Goal: Task Accomplishment & Management: Complete application form

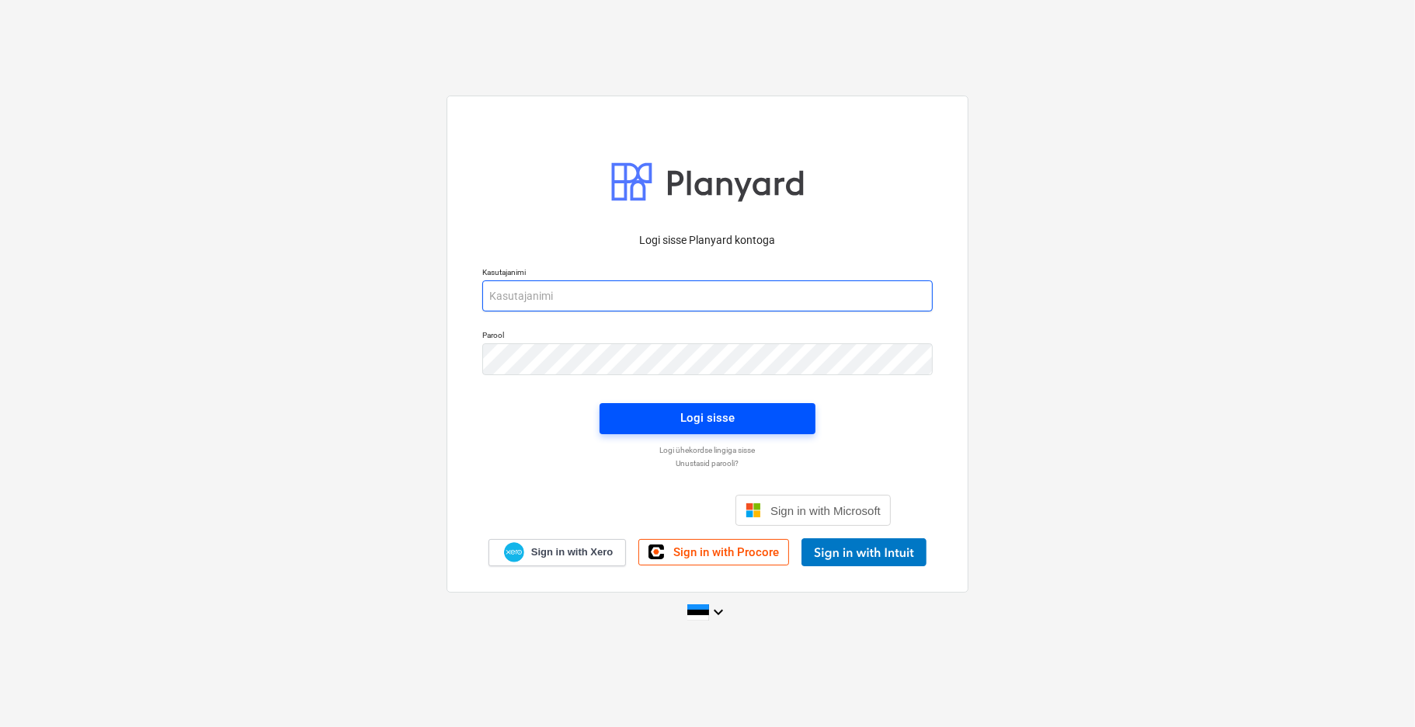
type input "[EMAIL_ADDRESS][DOMAIN_NAME]"
click at [684, 417] on div "Logi sisse" at bounding box center [707, 418] width 54 height 20
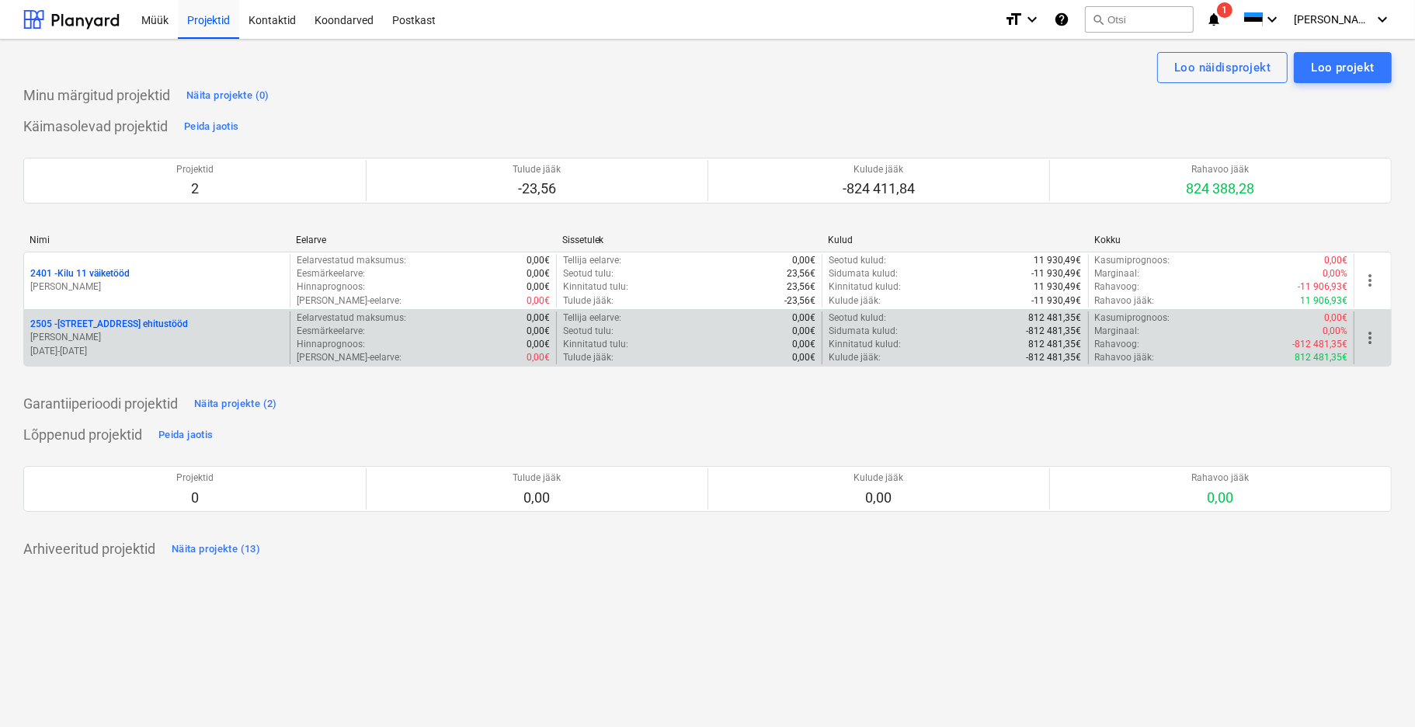
click at [120, 329] on p "2505 - [STREET_ADDRESS] ehitustööd" at bounding box center [109, 324] width 158 height 13
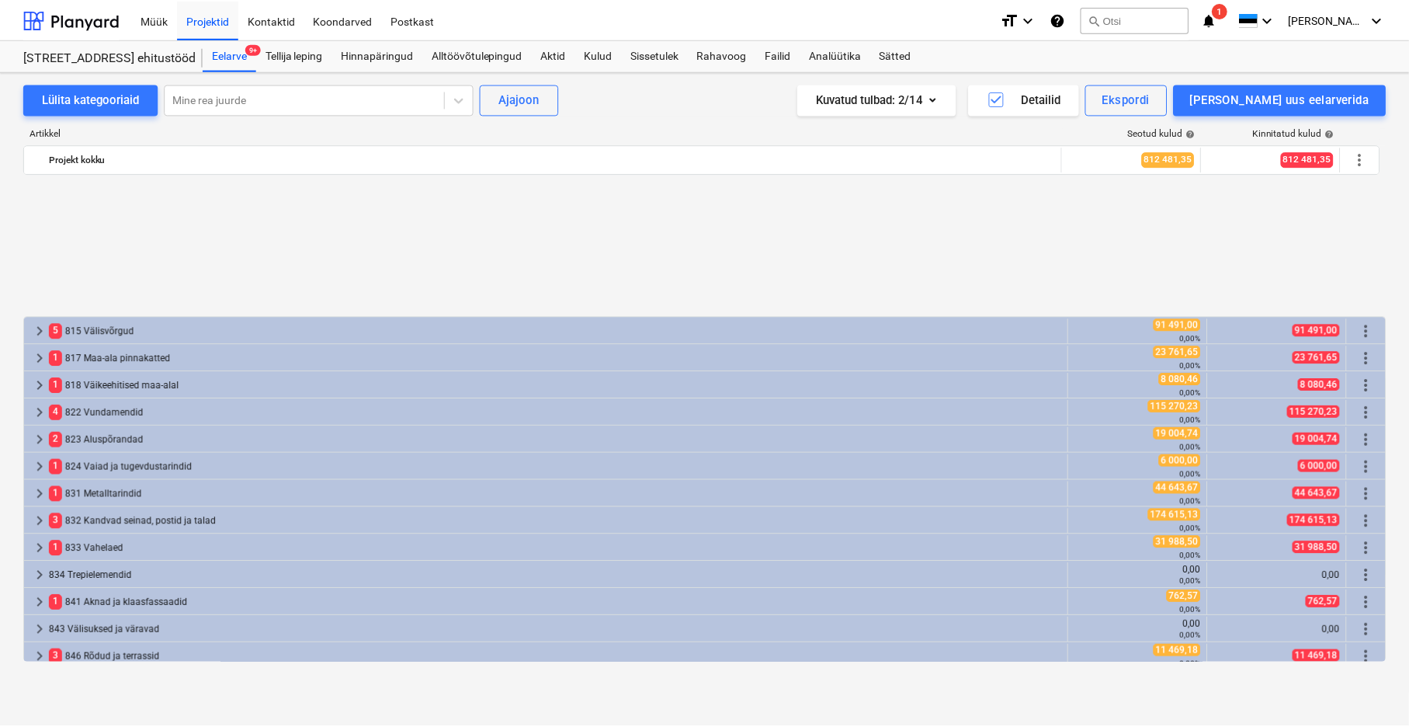
scroll to position [690, 0]
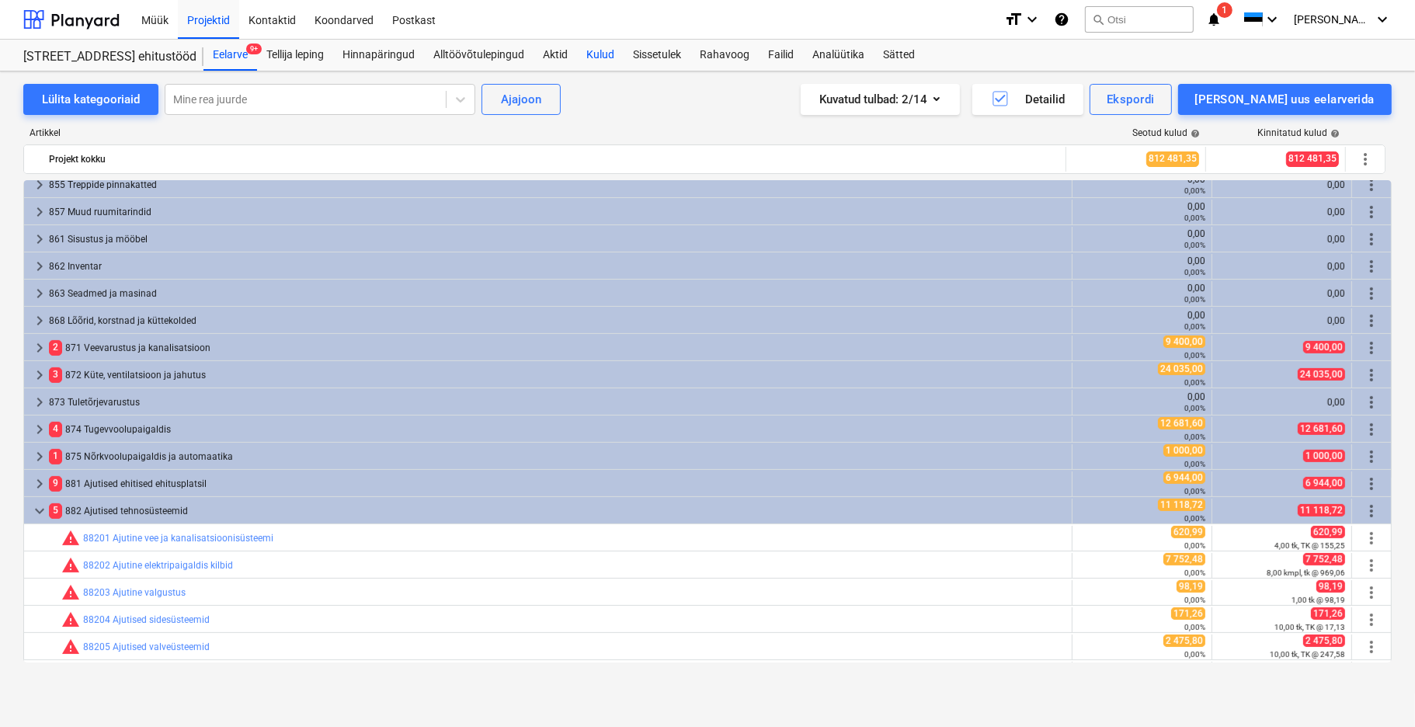
click at [606, 52] on div "Kulud" at bounding box center [600, 55] width 47 height 31
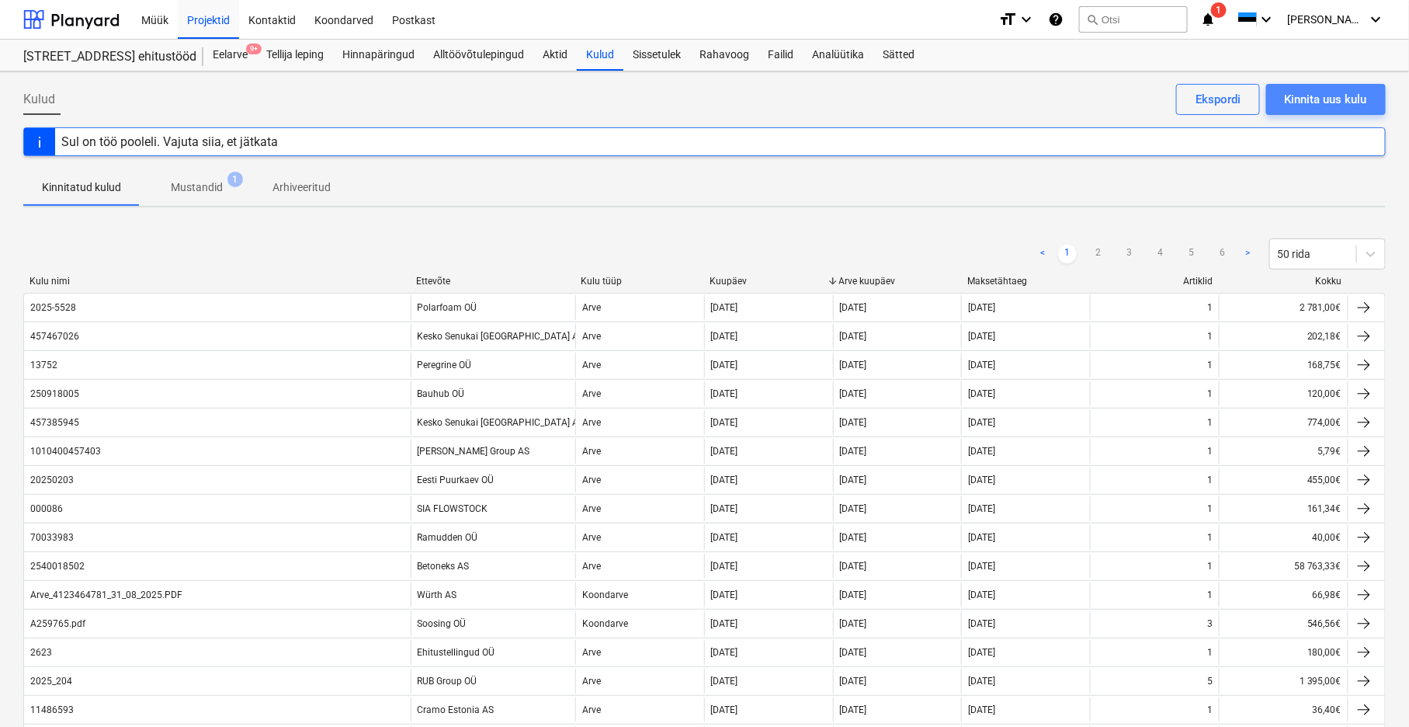
click at [1330, 103] on div "Kinnita uus kulu" at bounding box center [1326, 99] width 82 height 20
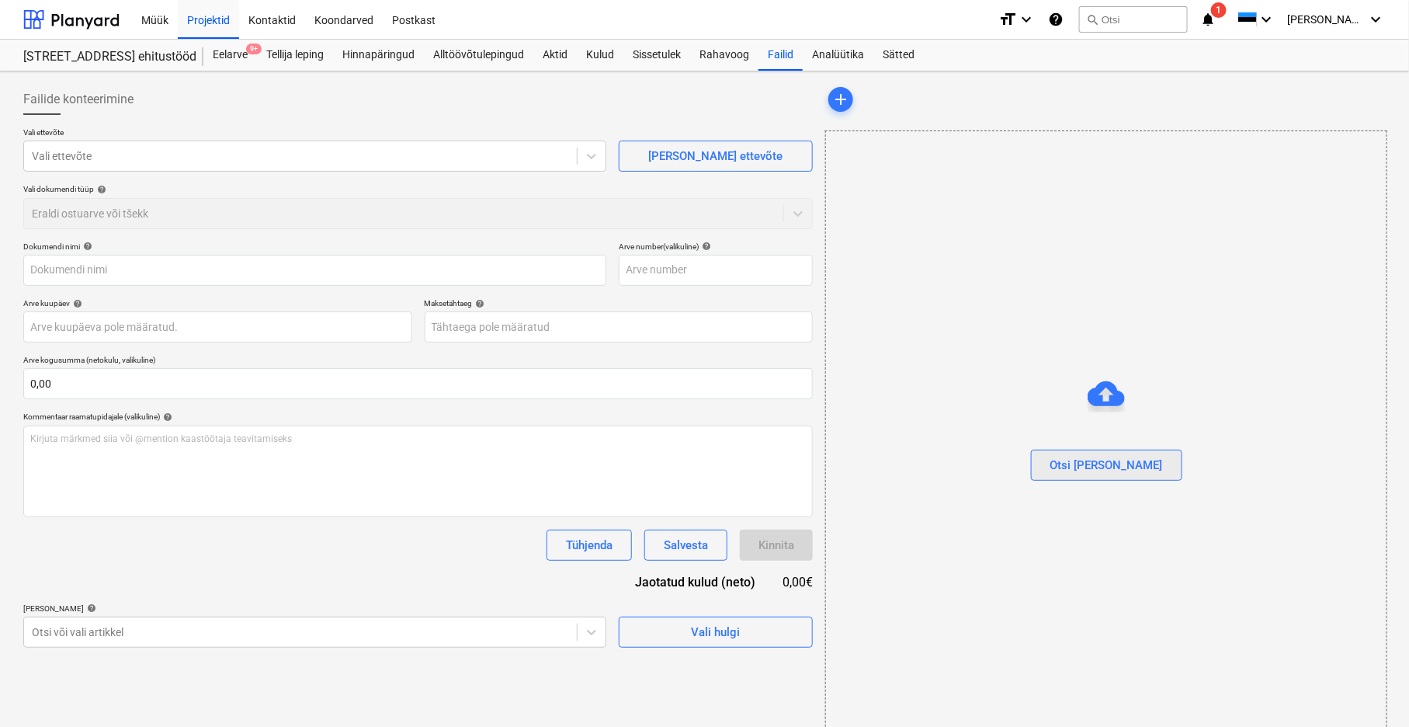
click at [1090, 472] on div "Otsi [PERSON_NAME]" at bounding box center [1107, 465] width 113 height 20
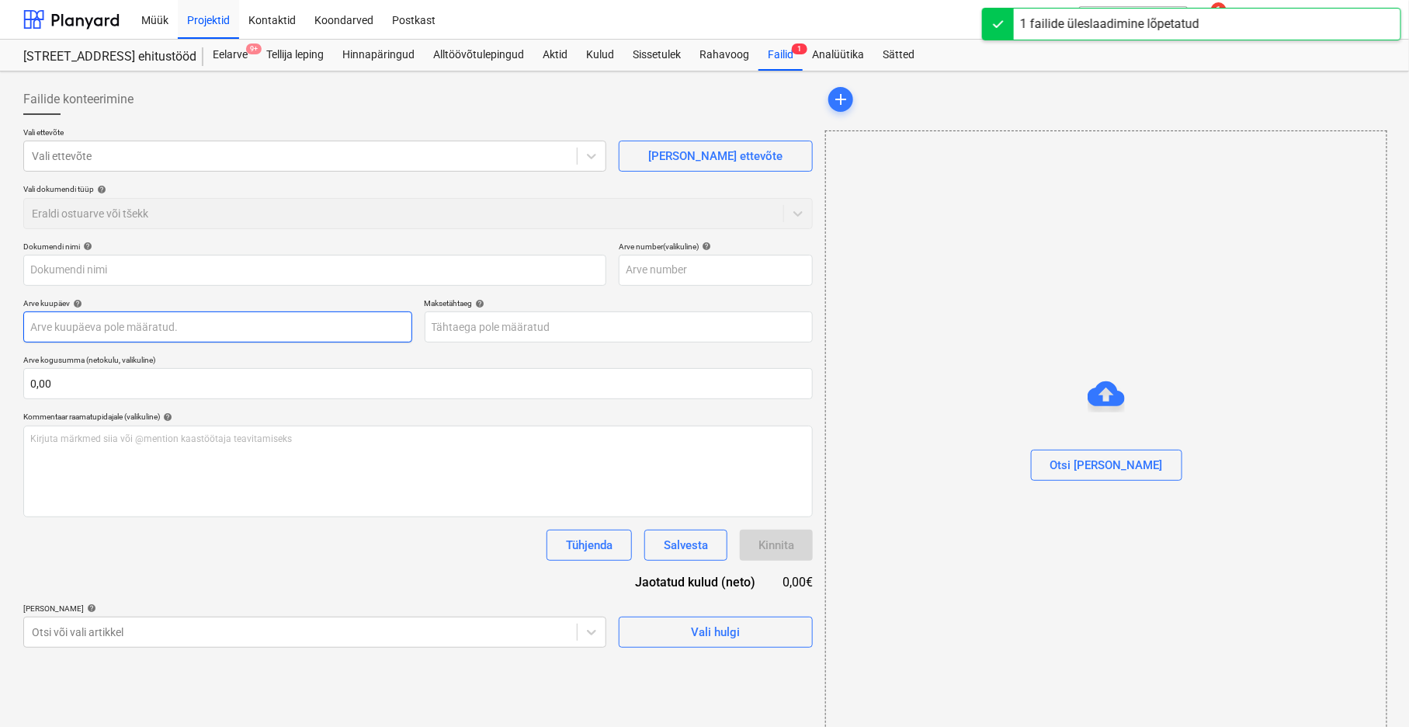
type input "2025109 Grand Ehitus OÜ Maasika 7.pdf"
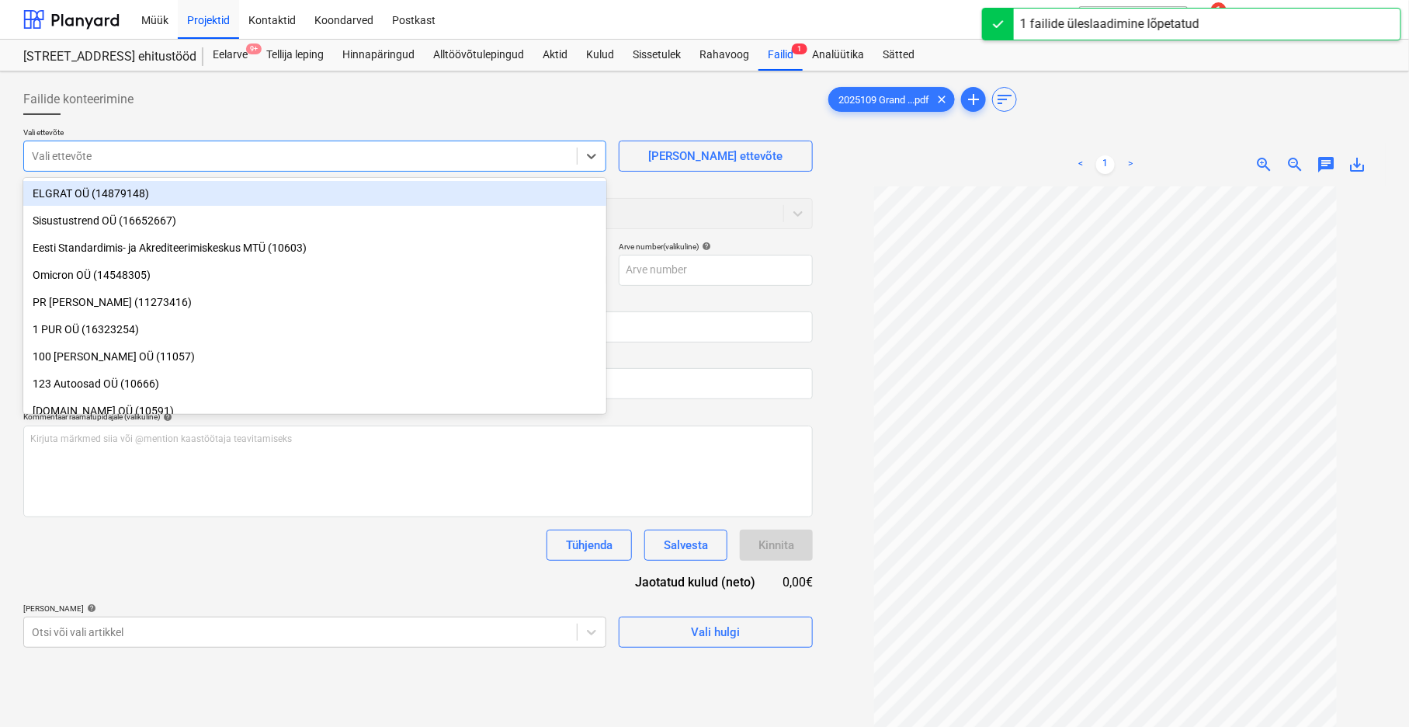
click at [63, 161] on div at bounding box center [300, 156] width 537 height 16
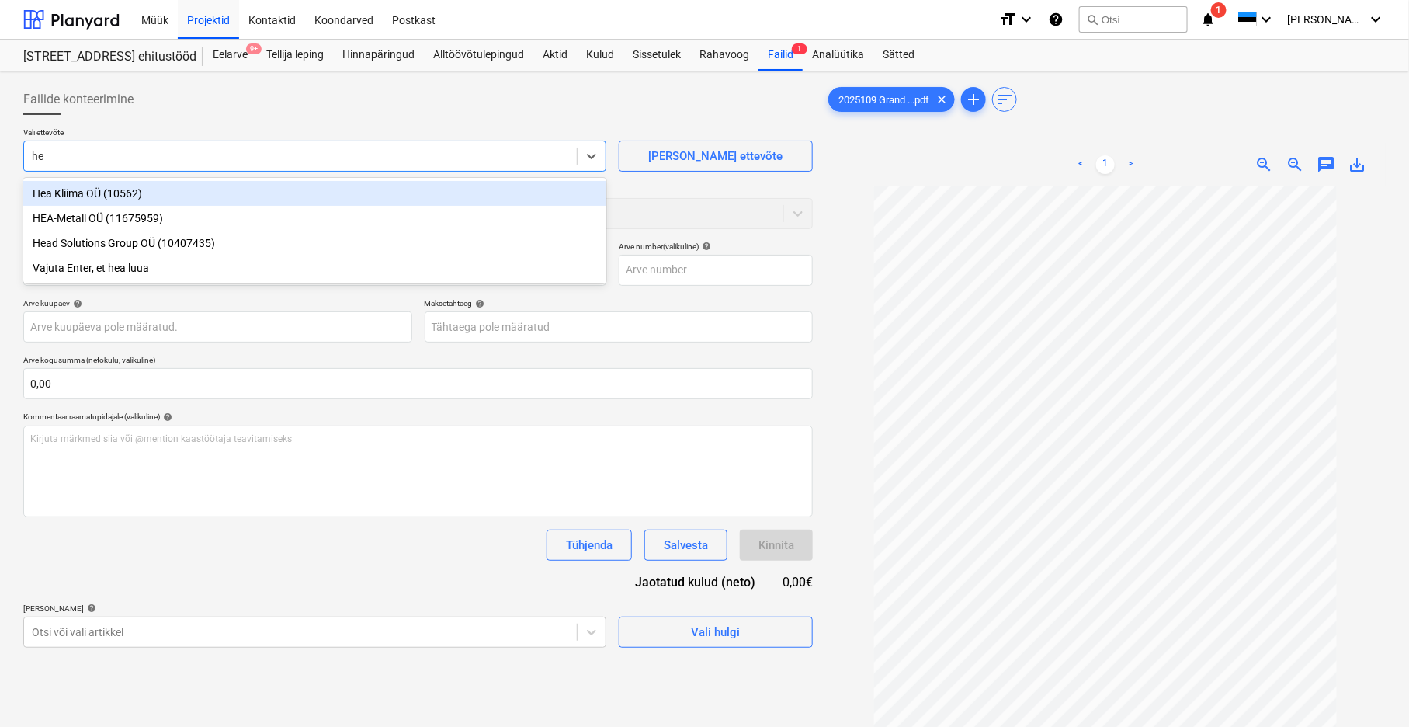
type input "hea"
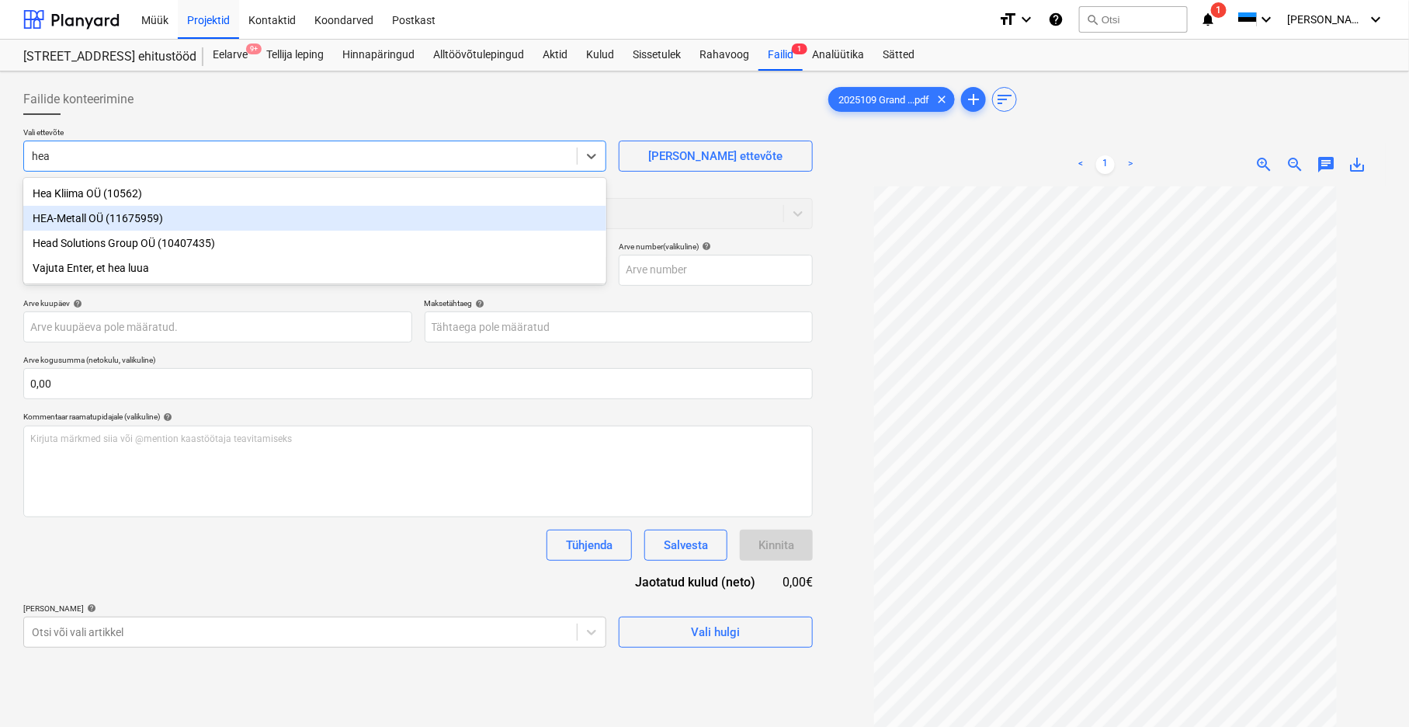
click at [79, 215] on div "HEA-Metall OÜ (11675959)" at bounding box center [314, 218] width 583 height 25
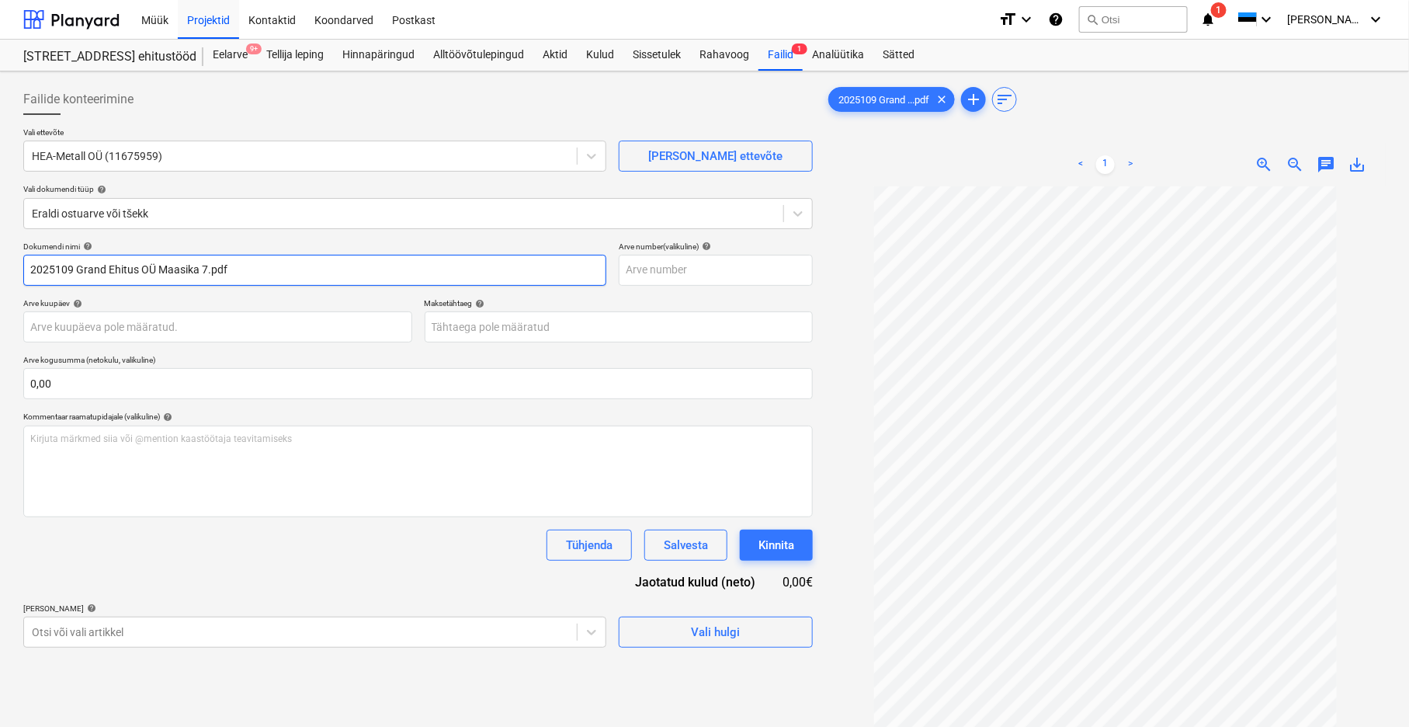
drag, startPoint x: 233, startPoint y: 266, endPoint x: 74, endPoint y: 270, distance: 159.2
click at [74, 270] on input "2025109 Grand Ehitus OÜ Maasika 7.pdf" at bounding box center [314, 270] width 583 height 31
type input "2025109"
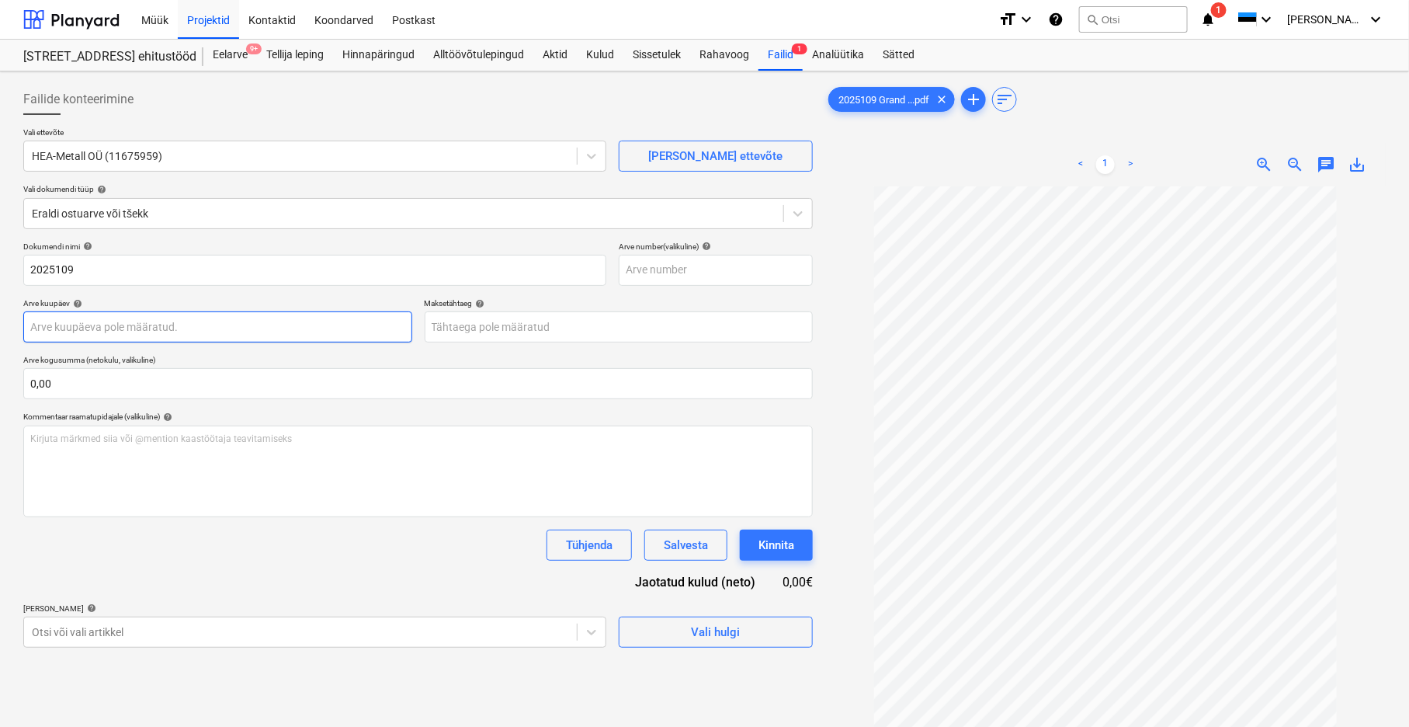
click at [64, 325] on body "Müük Projektid Kontaktid Koondarved Postkast format_size keyboard_arrow_down he…" at bounding box center [704, 363] width 1409 height 727
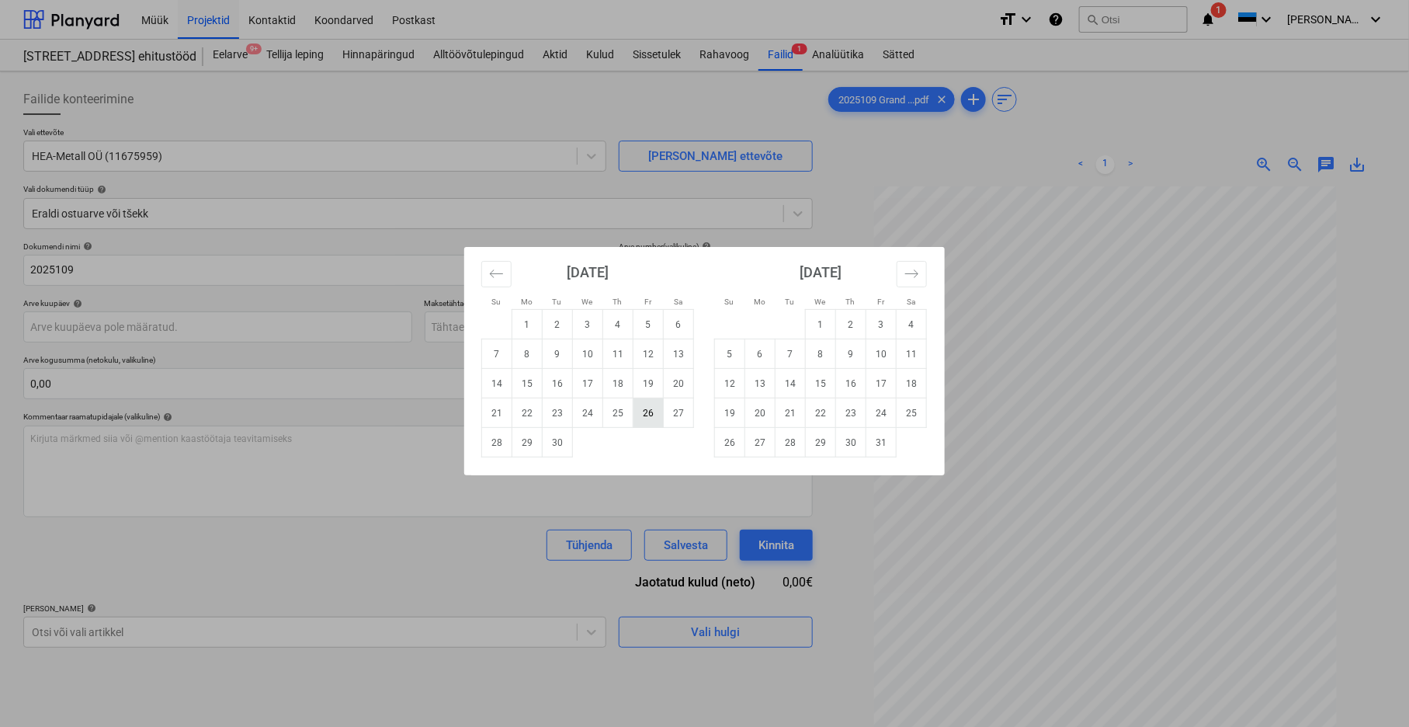
click at [650, 415] on td "26" at bounding box center [649, 413] width 30 height 30
type input "[DATE]"
click at [602, 328] on body "Müük Projektid Kontaktid Koondarved Postkast format_size keyboard_arrow_down he…" at bounding box center [704, 363] width 1409 height 727
click at [731, 440] on td "26" at bounding box center [730, 443] width 30 height 30
type input "[DATE]"
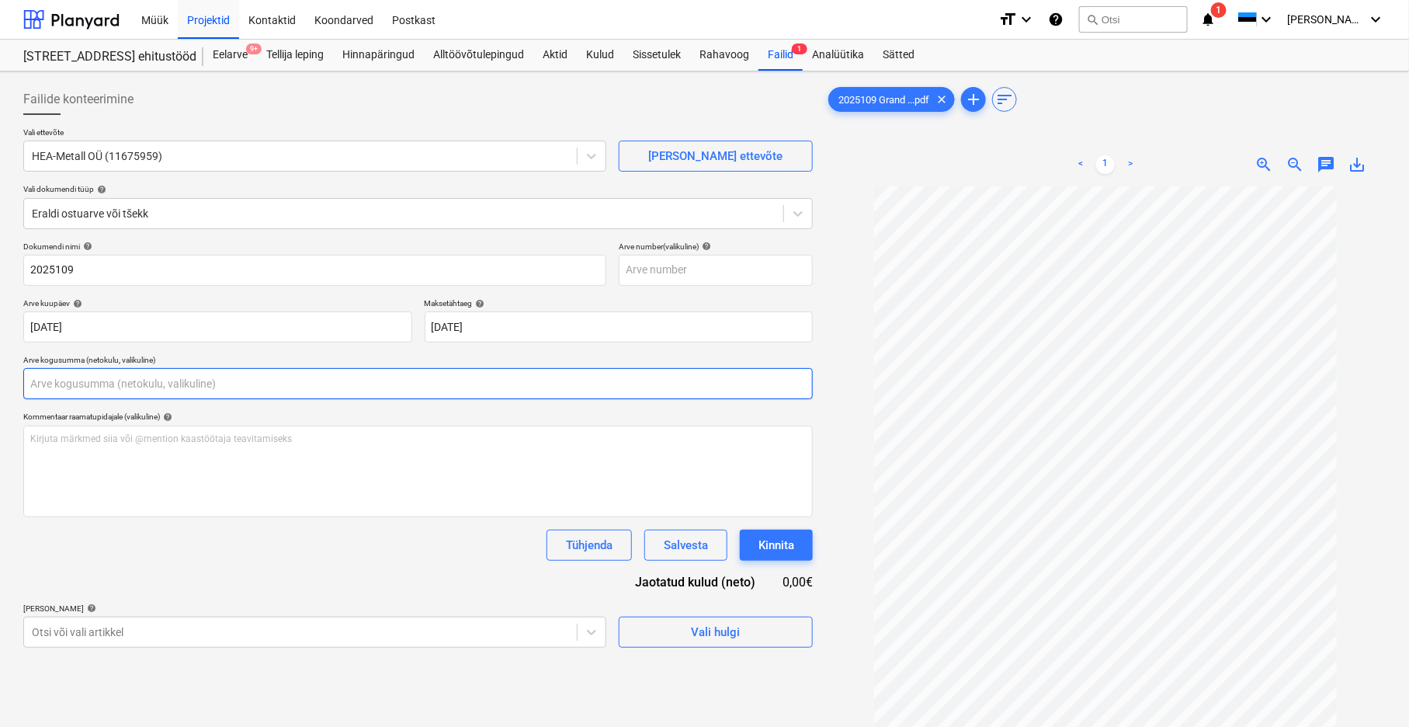
click at [42, 383] on input "text" at bounding box center [418, 383] width 790 height 31
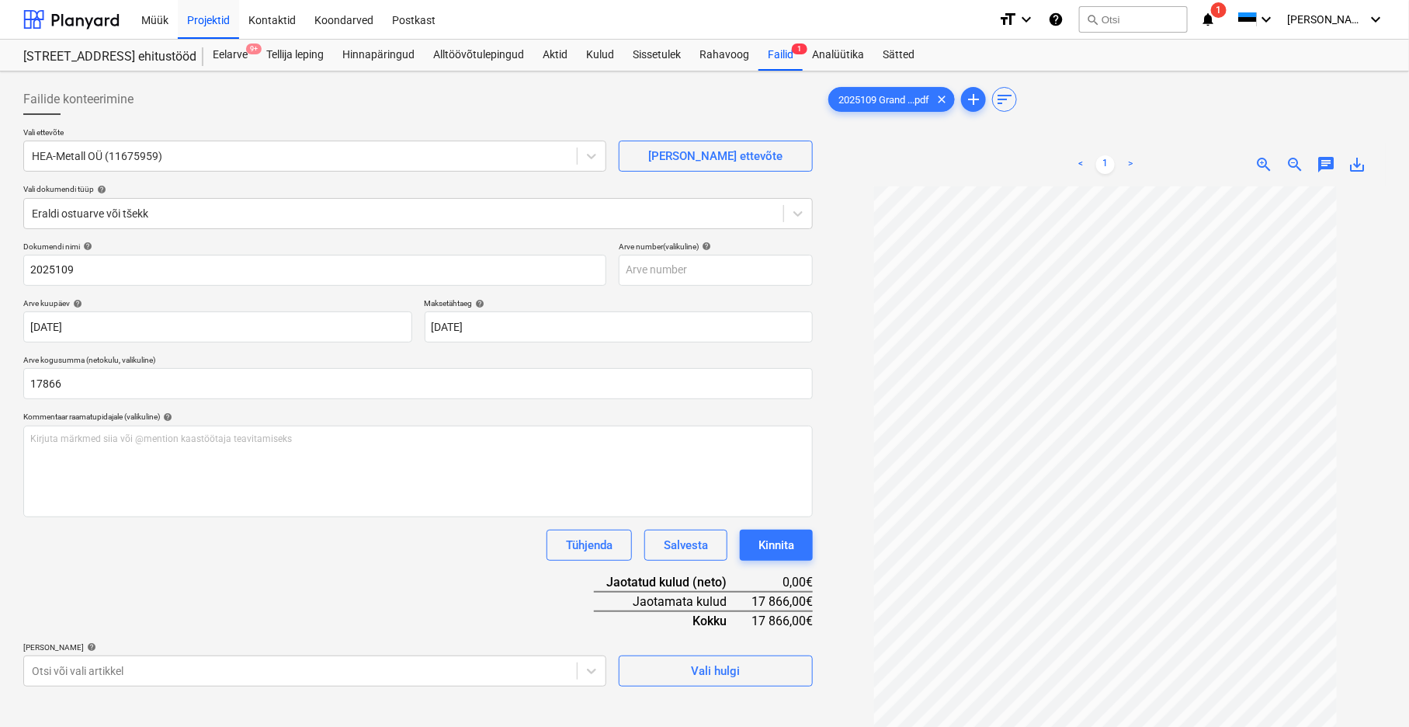
type input "17 866,00"
click at [164, 564] on div "Dokumendi nimi help 2025109 Arve number (valikuline) help Arve kuupäev help [DA…" at bounding box center [418, 464] width 790 height 445
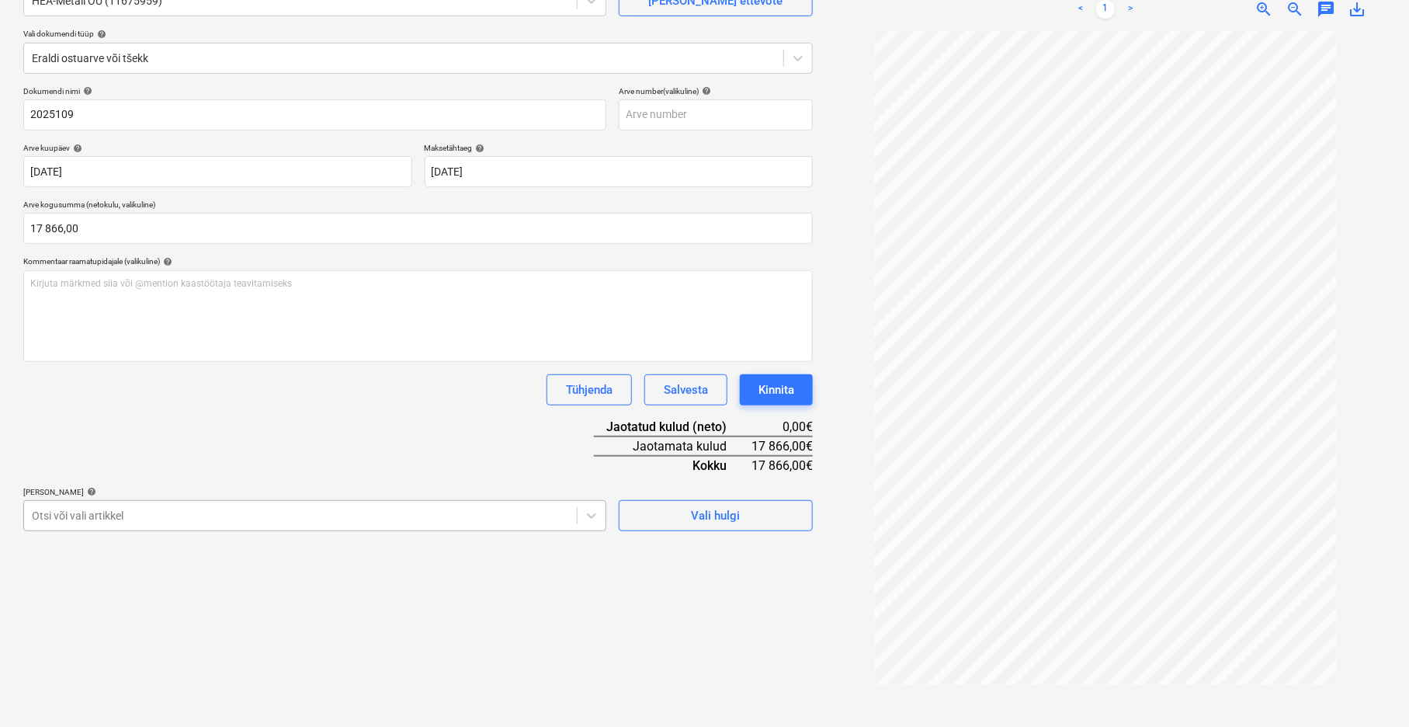
click at [50, 572] on body "Müük Projektid Kontaktid Koondarved Postkast format_size keyboard_arrow_down he…" at bounding box center [704, 208] width 1409 height 727
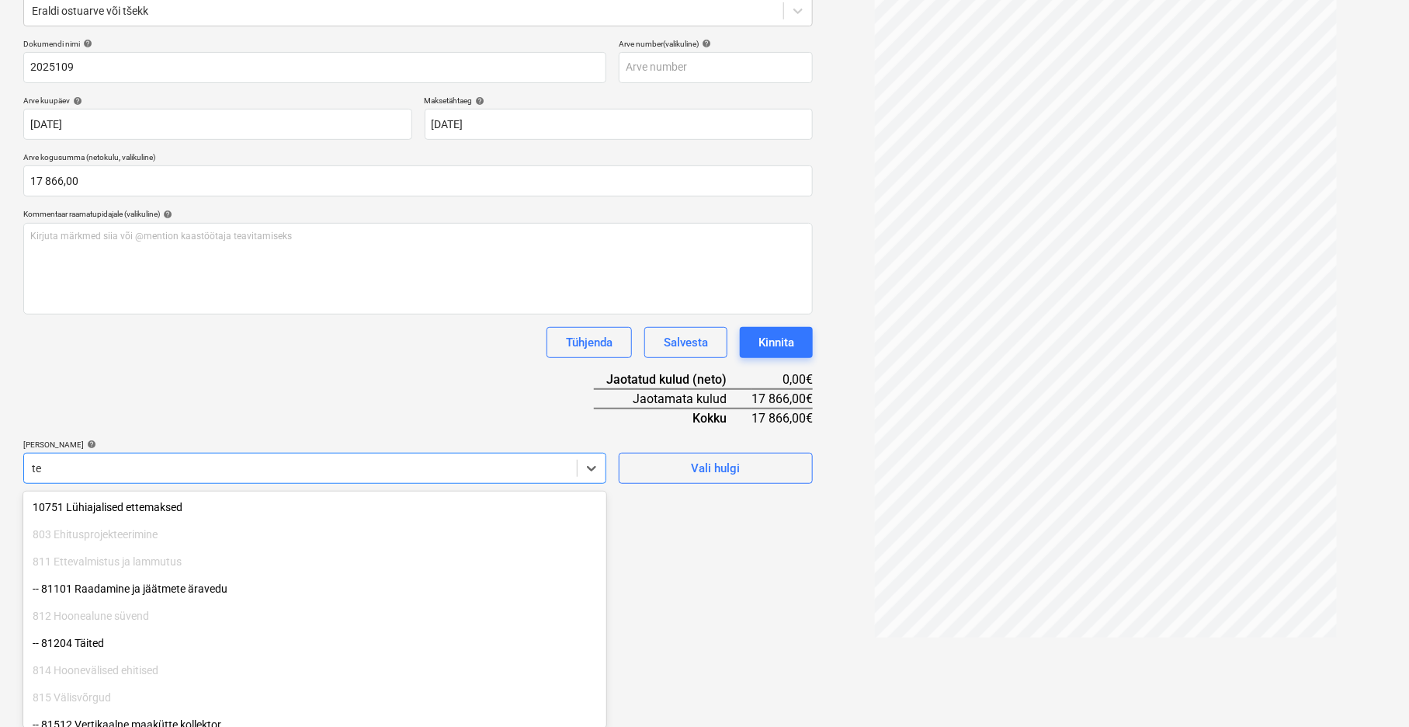
type input "t"
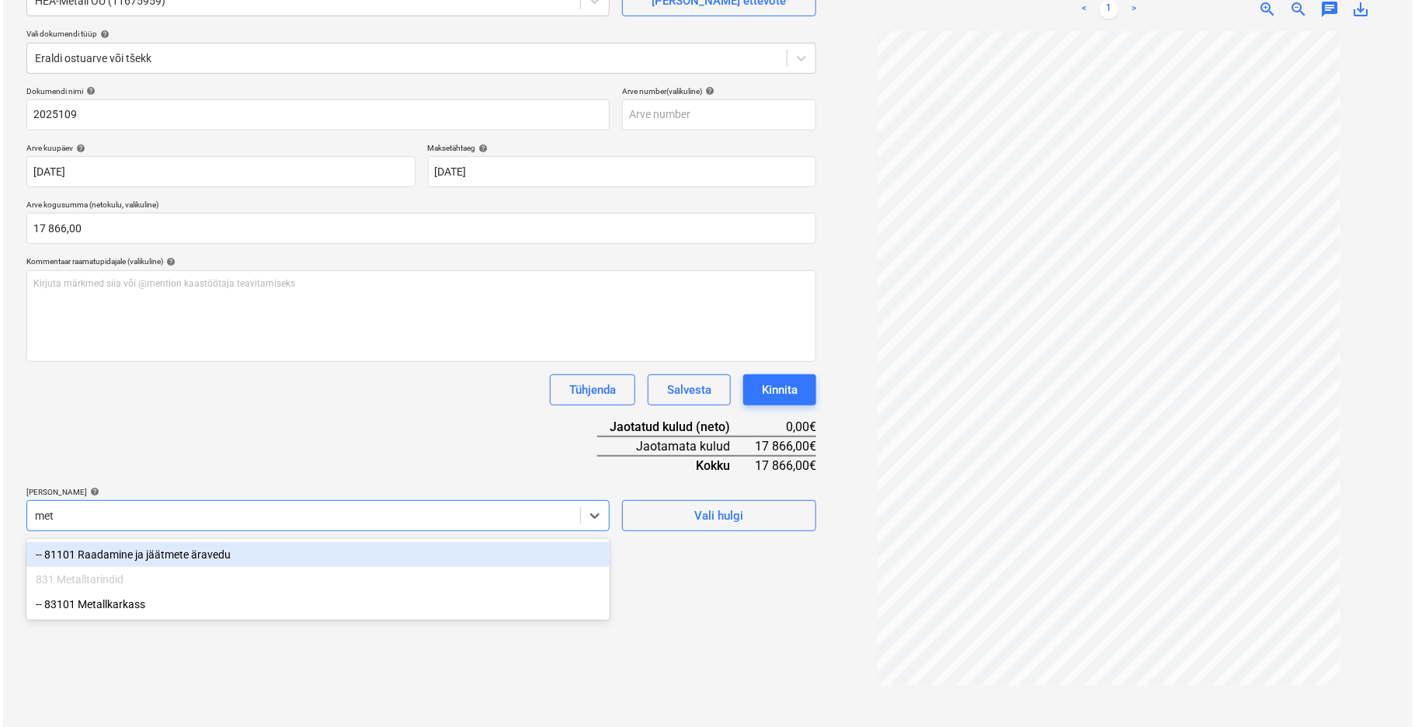
scroll to position [155, 0]
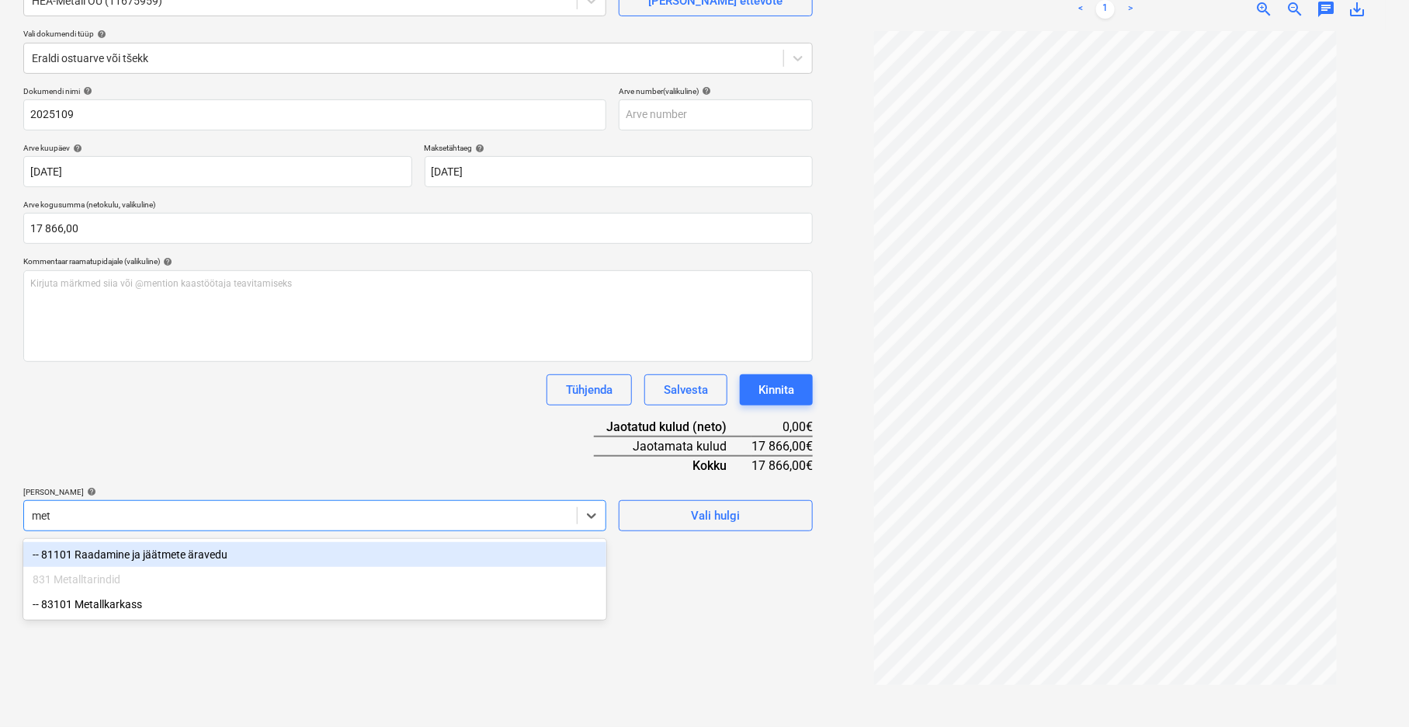
type input "meta"
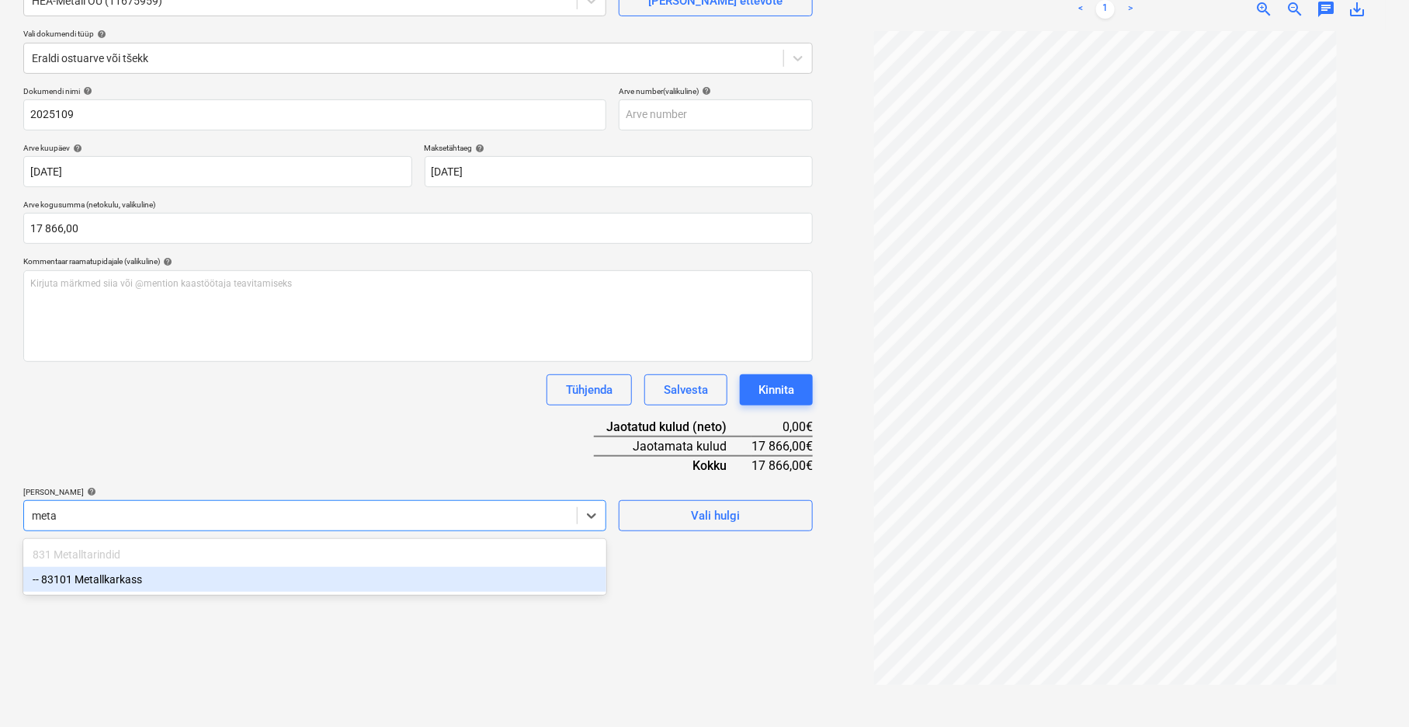
click at [99, 579] on div "-- 83101 Metallkarkass" at bounding box center [314, 579] width 583 height 25
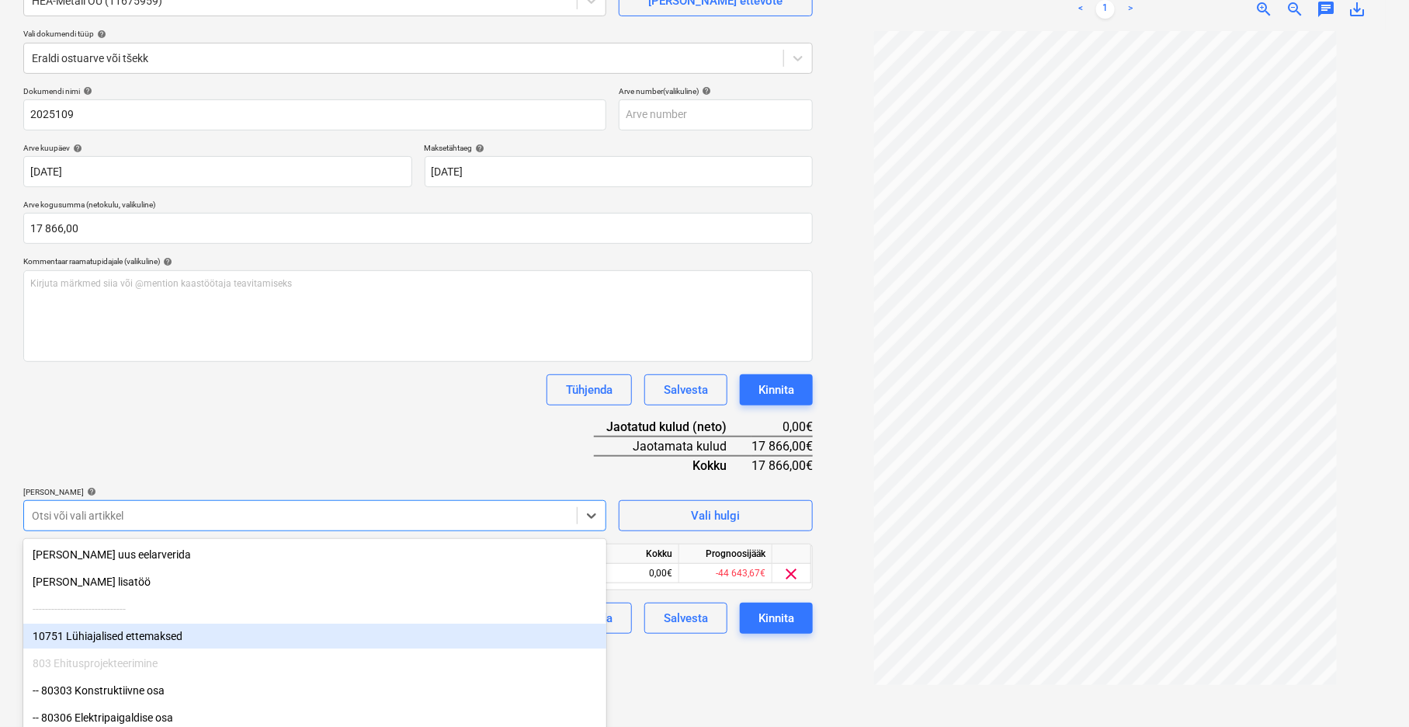
click at [764, 664] on div "Failide konteerimine Vali ettevõte HEA-Metall OÜ (11675959) [PERSON_NAME] uus e…" at bounding box center [418, 321] width 802 height 798
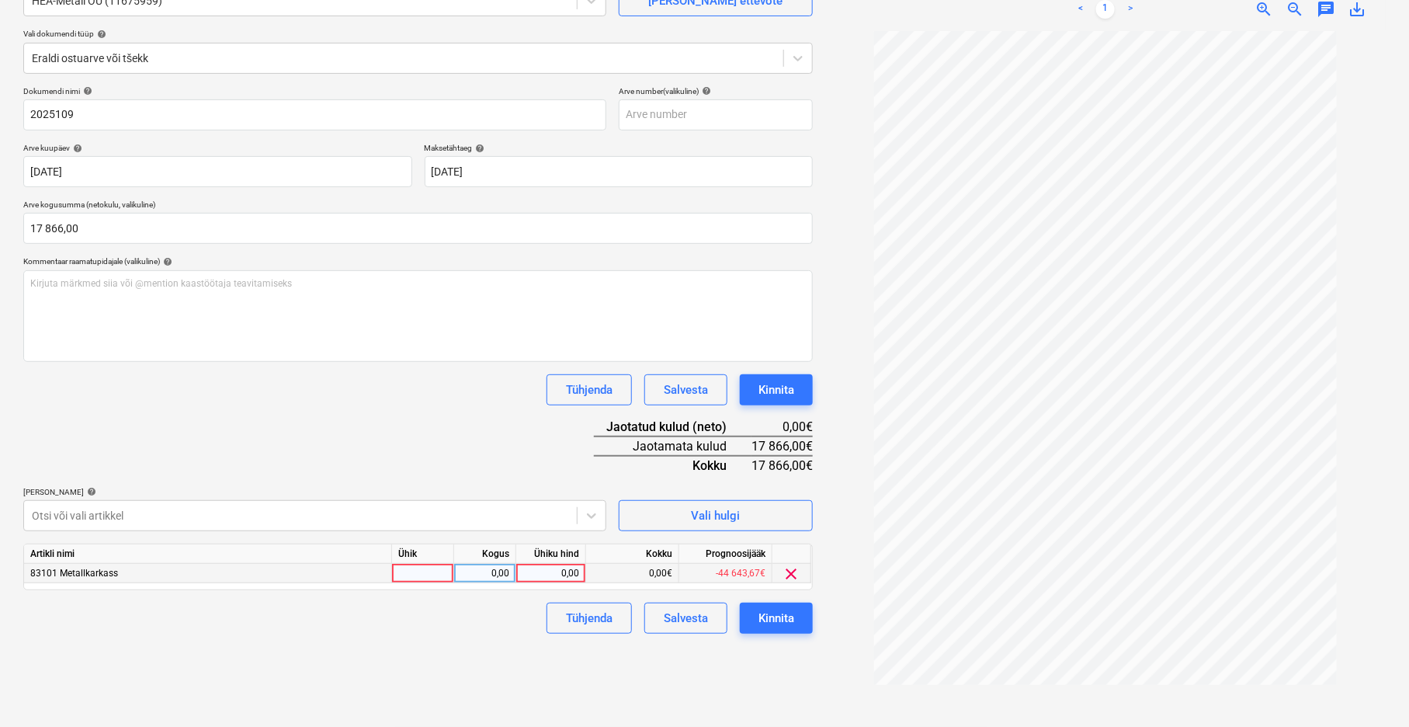
click at [427, 565] on div at bounding box center [423, 573] width 62 height 19
type input "tk"
click at [471, 575] on div "0,00" at bounding box center [484, 573] width 49 height 19
type input "1"
click at [539, 569] on div "0,00" at bounding box center [551, 573] width 57 height 19
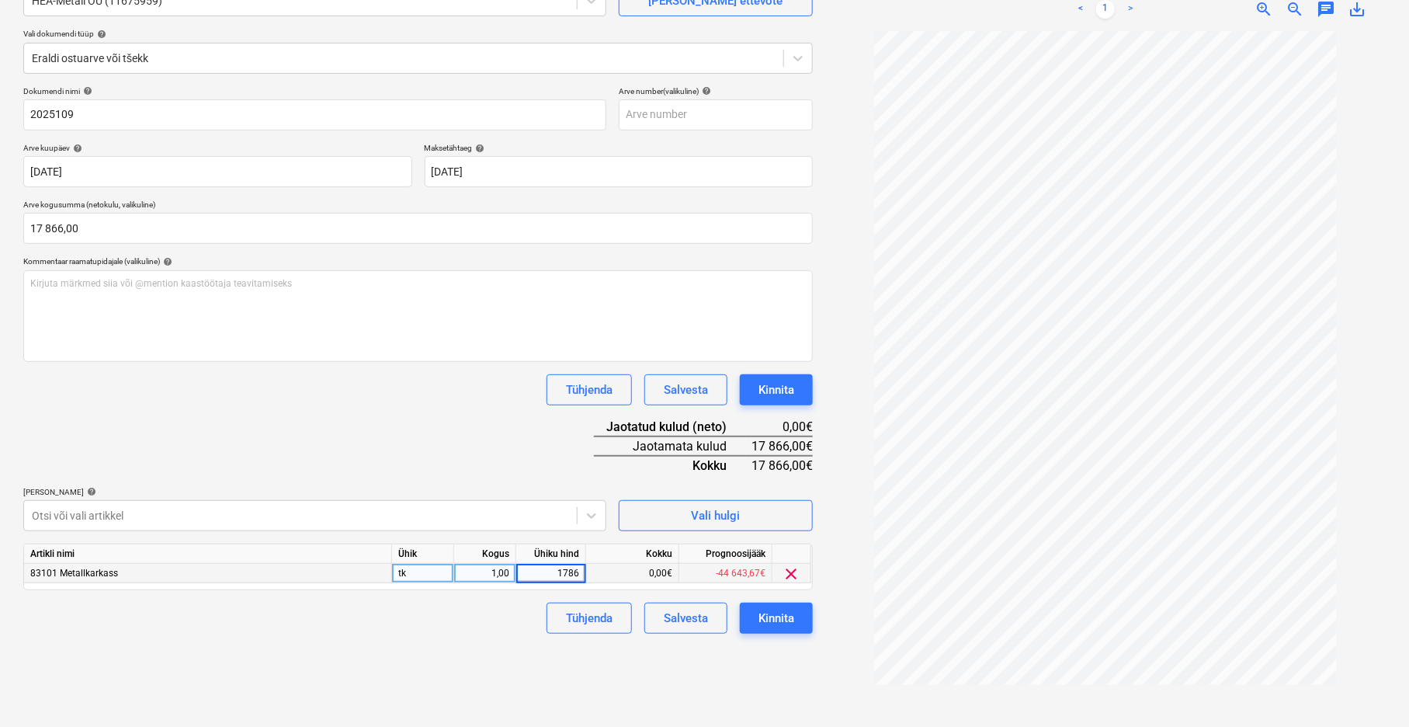
type input "17866"
click at [502, 657] on div "Failide konteerimine Vali ettevõte HEA-Metall OÜ (11675959) [PERSON_NAME] uus e…" at bounding box center [418, 321] width 802 height 798
click at [774, 621] on div "Kinnita" at bounding box center [777, 618] width 36 height 20
